Goal: Task Accomplishment & Management: Use online tool/utility

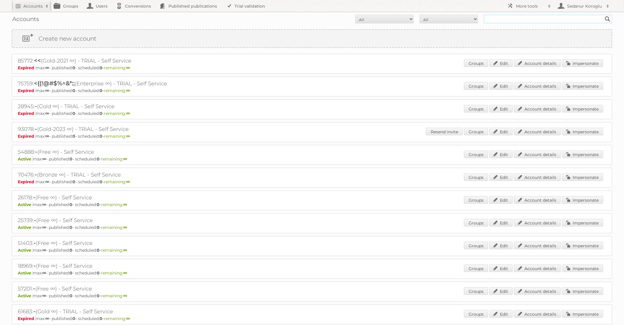
click at [506, 19] on input "text" at bounding box center [548, 19] width 129 height 9
type input "ICI Paris XL"
click at [604, 15] on input "Search" at bounding box center [608, 19] width 9 height 9
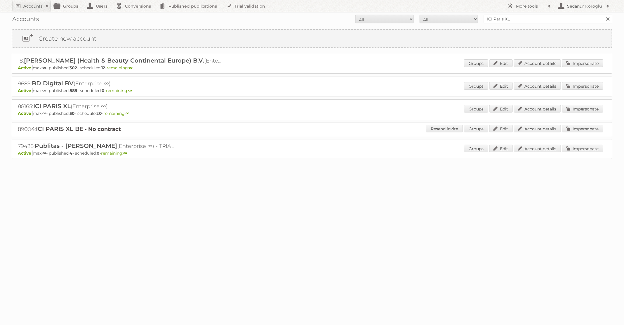
click at [583, 103] on div "88165: ICI PARIS XL (Enterprise ∞) Active max: ∞ - published: 50 - scheduled: 0…" at bounding box center [312, 109] width 601 height 20
click at [586, 108] on link "Impersonate" at bounding box center [582, 109] width 41 height 8
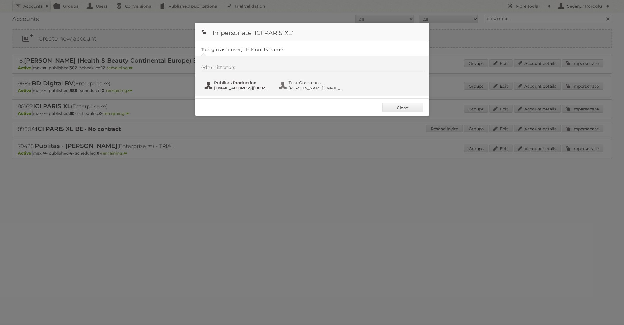
click at [259, 89] on span "fs+iciparisxl@publitas.com" at bounding box center [242, 87] width 57 height 5
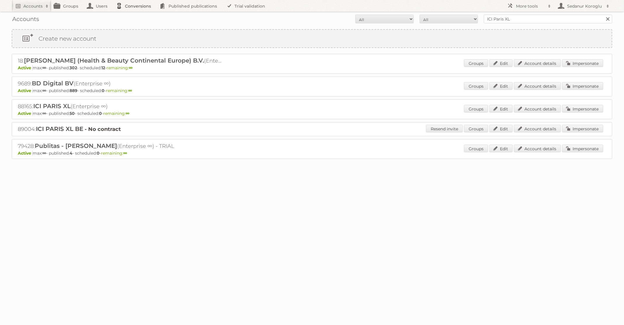
click at [129, 8] on link "Conversions" at bounding box center [135, 6] width 44 height 12
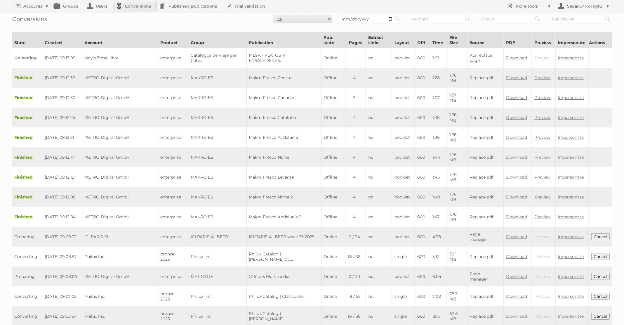
click at [607, 233] on button "Cancel" at bounding box center [601, 236] width 18 height 7
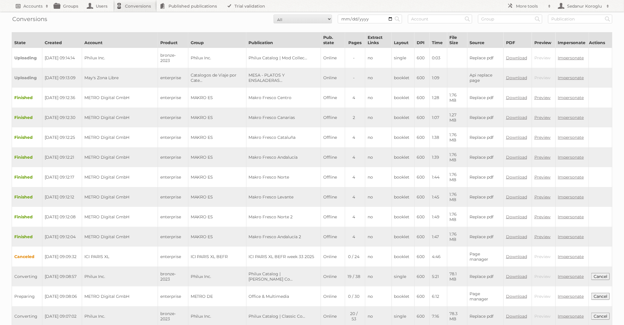
click at [27, 7] on h2 "Accounts" at bounding box center [32, 6] width 19 height 6
click at [31, 27] on link "Advanced Search" at bounding box center [79, 31] width 134 height 9
click at [36, 30] on link "Advanced Search" at bounding box center [79, 31] width 134 height 9
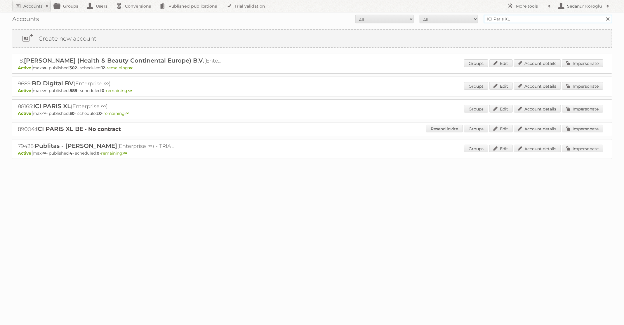
click at [525, 21] on input "ICI Paris XL" at bounding box center [548, 19] width 129 height 9
click at [587, 110] on link "Impersonate" at bounding box center [582, 109] width 41 height 8
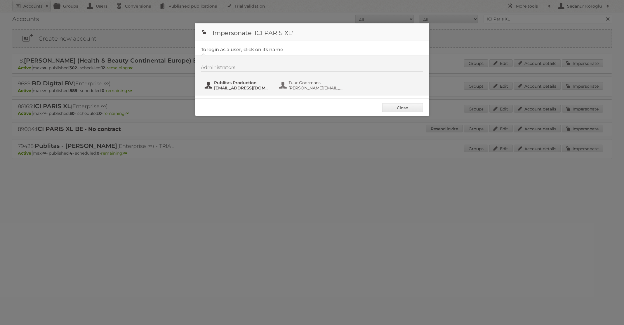
click at [228, 87] on span "[EMAIL_ADDRESS][DOMAIN_NAME]" at bounding box center [242, 87] width 57 height 5
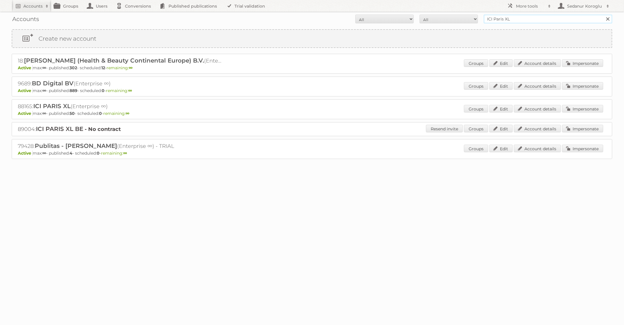
drag, startPoint x: 524, startPoint y: 16, endPoint x: 543, endPoint y: 24, distance: 20.6
click at [543, 25] on div "Accounts All Active Expired Pending All Paid Trials Self service ICI Paris XL S…" at bounding box center [312, 19] width 601 height 15
type input "TFG Media"
click at [604, 15] on input "Search" at bounding box center [608, 19] width 9 height 9
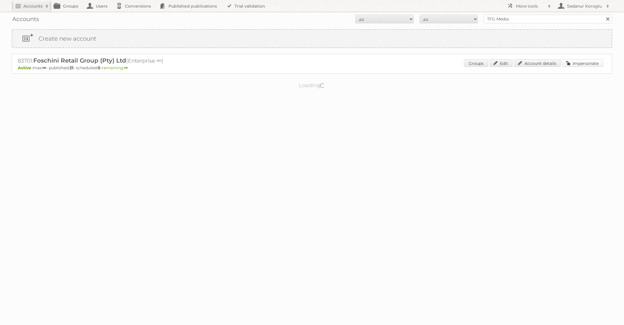
click at [582, 65] on link "Impersonate" at bounding box center [582, 63] width 41 height 8
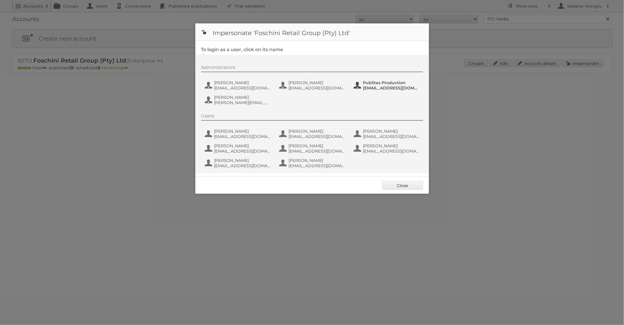
click at [374, 85] on span "fs+tfgmedia@publitas.com" at bounding box center [391, 87] width 57 height 5
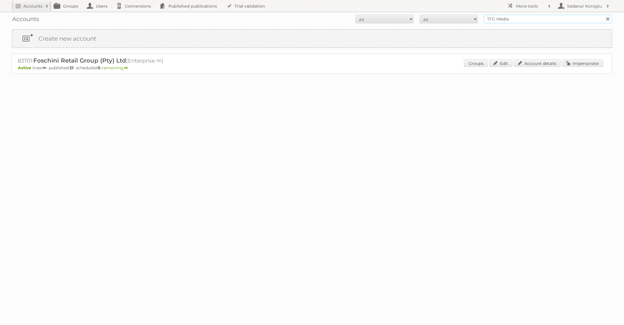
drag, startPoint x: 516, startPoint y: 18, endPoint x: 470, endPoint y: 14, distance: 46.6
click at [470, 15] on form "All Active Expired Pending All Paid Trials Self service TFG Media Search" at bounding box center [312, 19] width 601 height 9
type input "Primera"
click at [604, 15] on input "Search" at bounding box center [608, 19] width 9 height 9
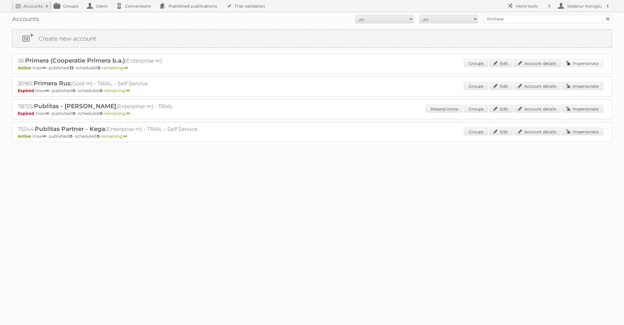
click at [592, 64] on link "Impersonate" at bounding box center [582, 63] width 41 height 8
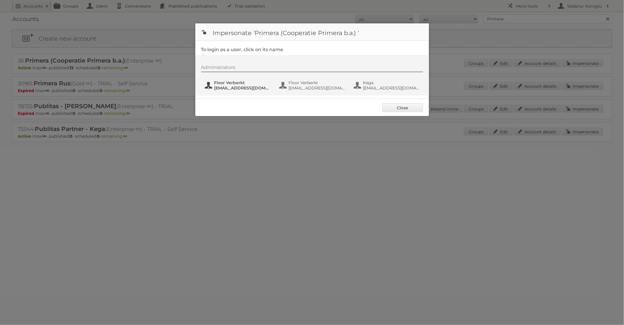
click at [230, 88] on span "[EMAIL_ADDRESS][DOMAIN_NAME]" at bounding box center [242, 87] width 57 height 5
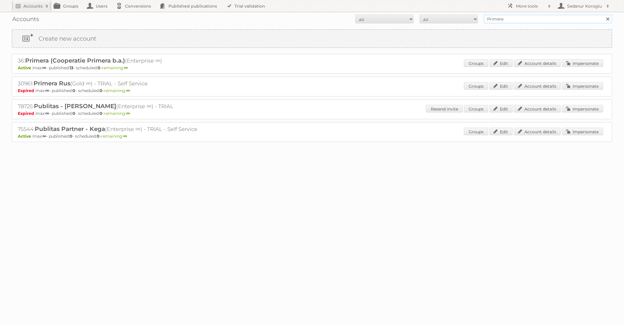
drag, startPoint x: 510, startPoint y: 18, endPoint x: 439, endPoint y: 18, distance: 71.6
click at [439, 18] on form "All Active Expired Pending All Paid Trials Self service Primera Search" at bounding box center [312, 19] width 601 height 9
type input "Plus Retail"
click at [604, 15] on input "Search" at bounding box center [608, 19] width 9 height 9
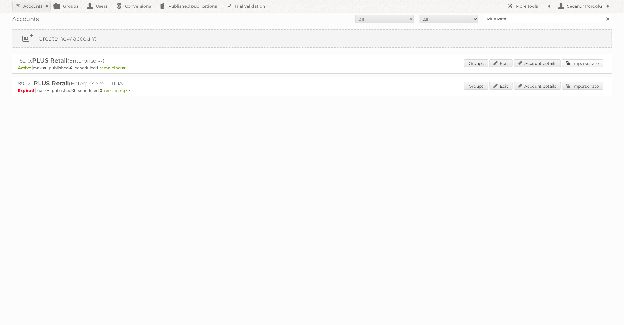
click at [588, 60] on link "Impersonate" at bounding box center [582, 63] width 41 height 8
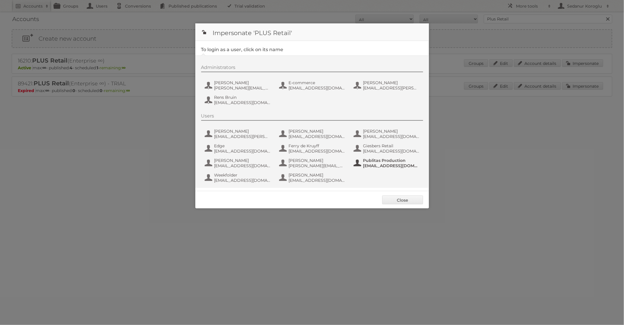
click at [380, 158] on span "Publitas Production" at bounding box center [391, 160] width 57 height 5
